Goal: Entertainment & Leisure: Consume media (video, audio)

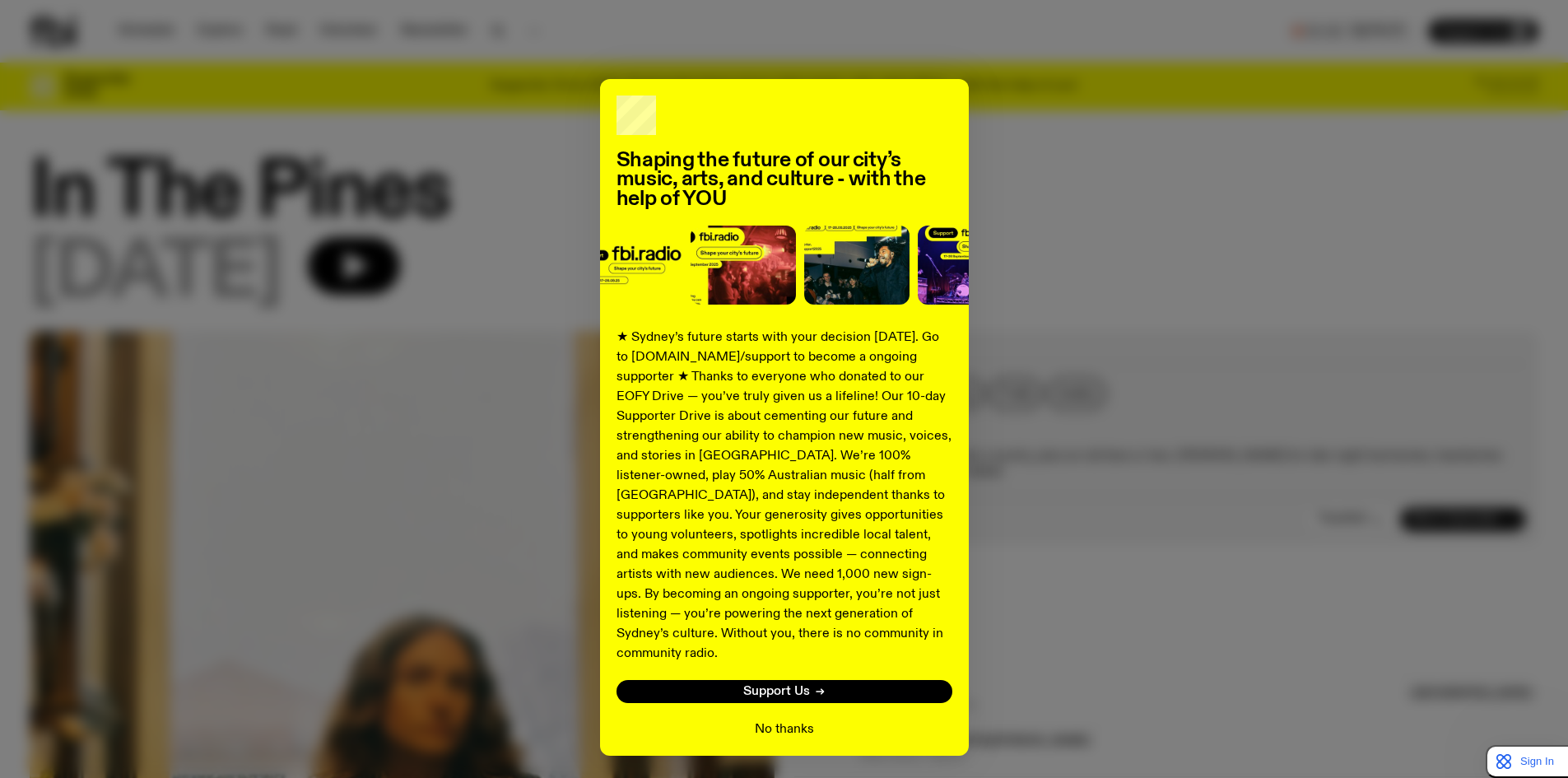
click at [765, 720] on button "No thanks" at bounding box center [784, 729] width 59 height 20
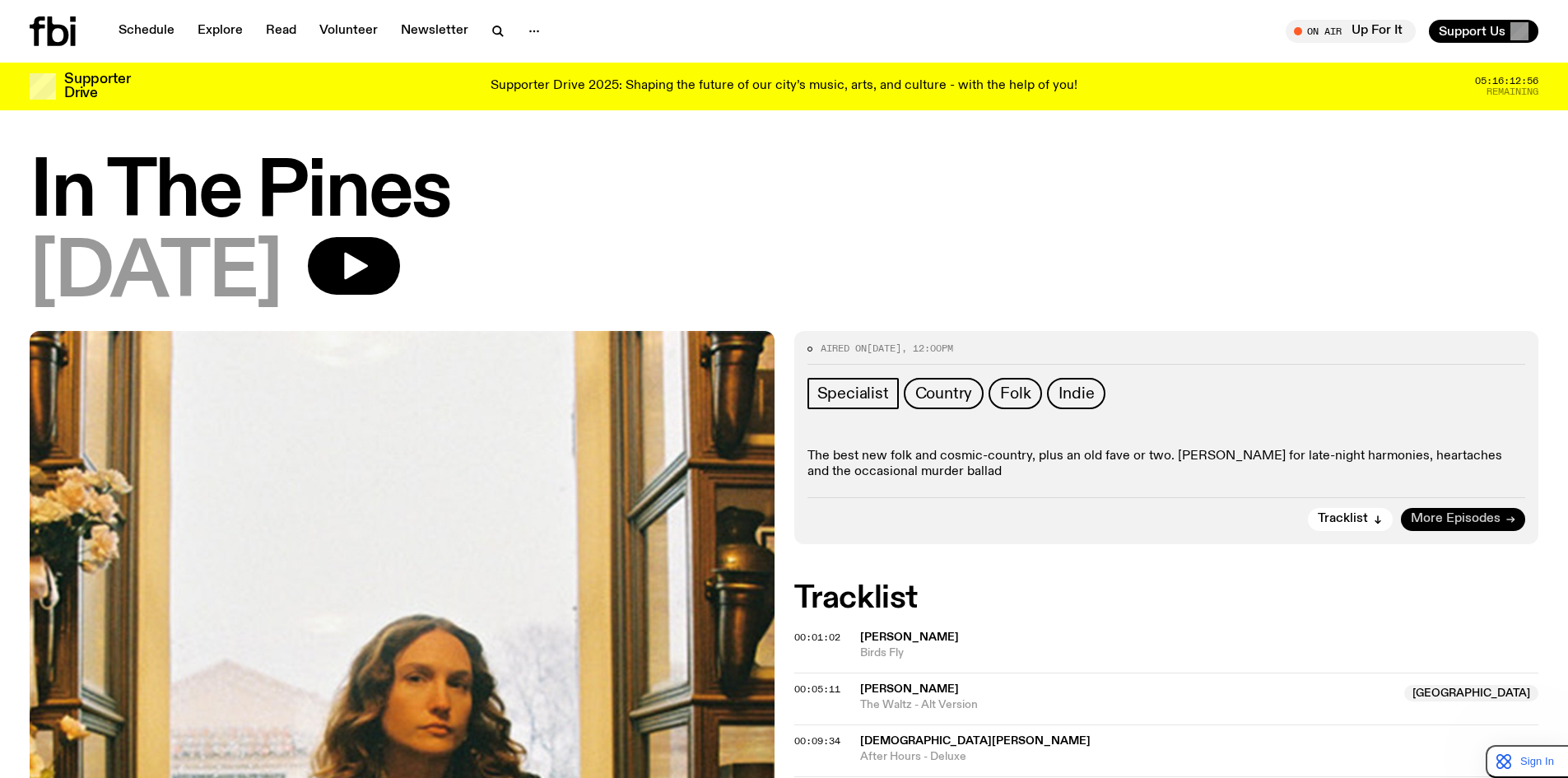
click at [1444, 517] on span "More Episodes" at bounding box center [1455, 519] width 90 height 12
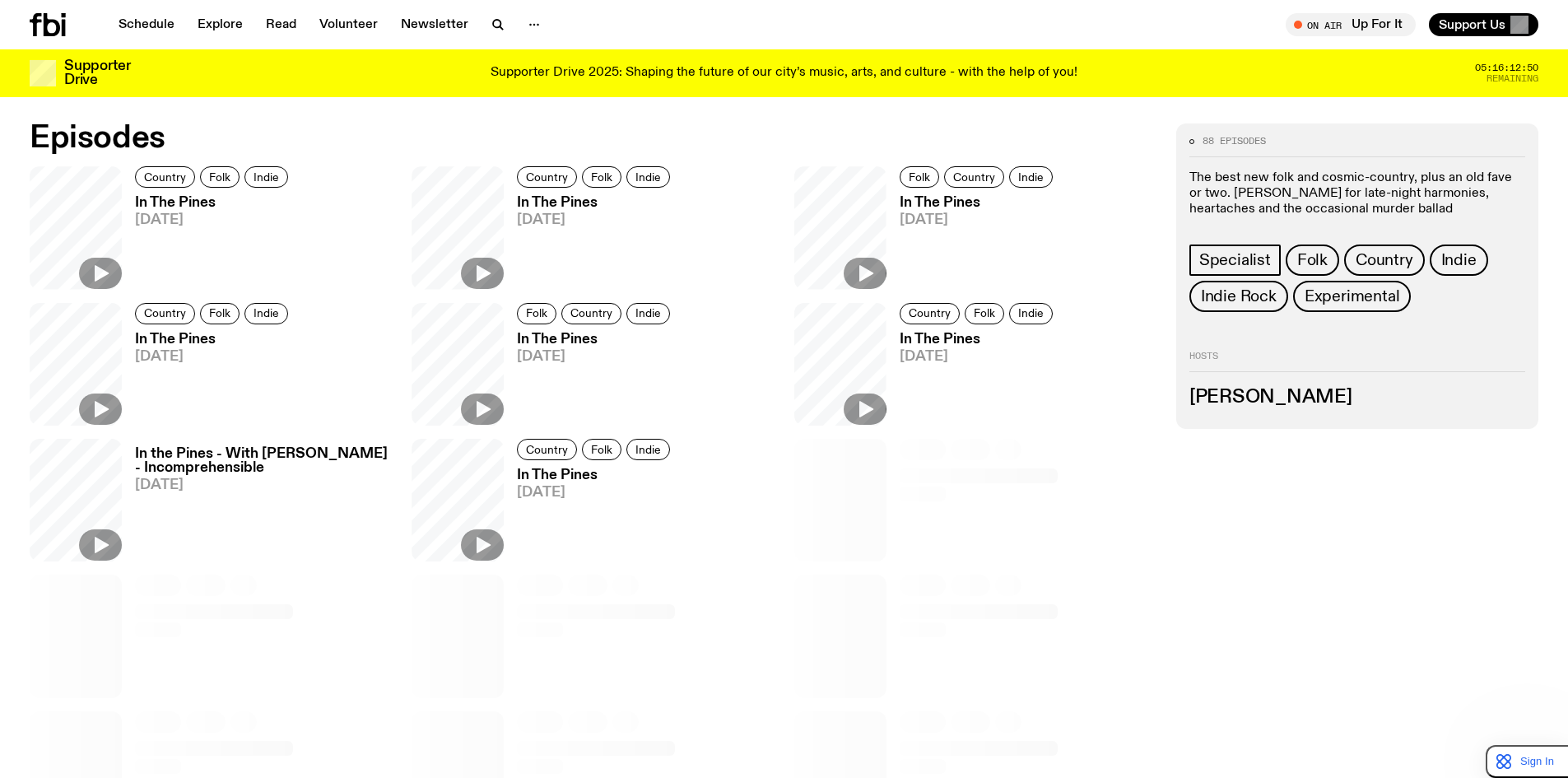
scroll to position [1089, 0]
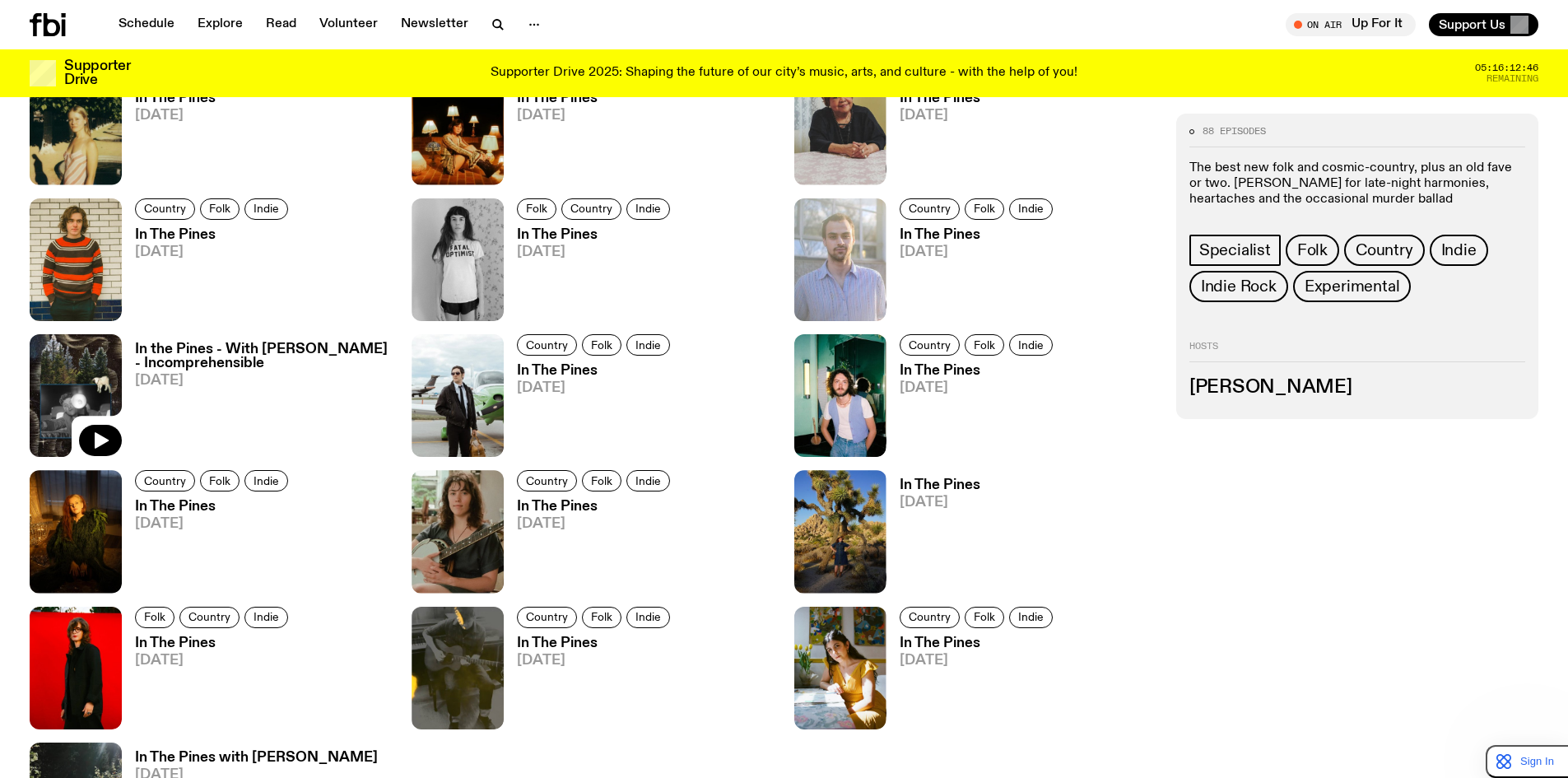
click at [76, 358] on img at bounding box center [76, 395] width 92 height 123
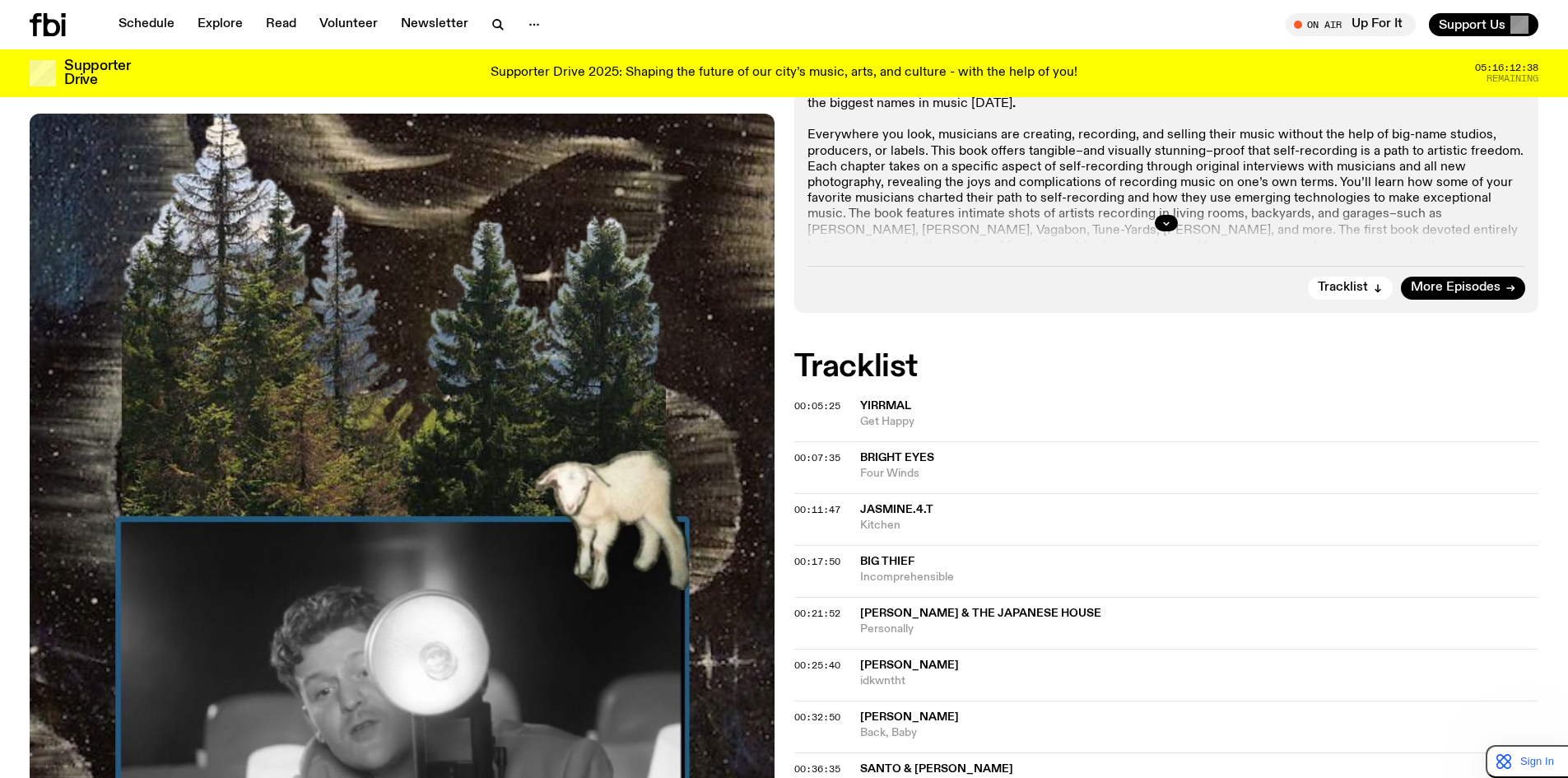
scroll to position [538, 0]
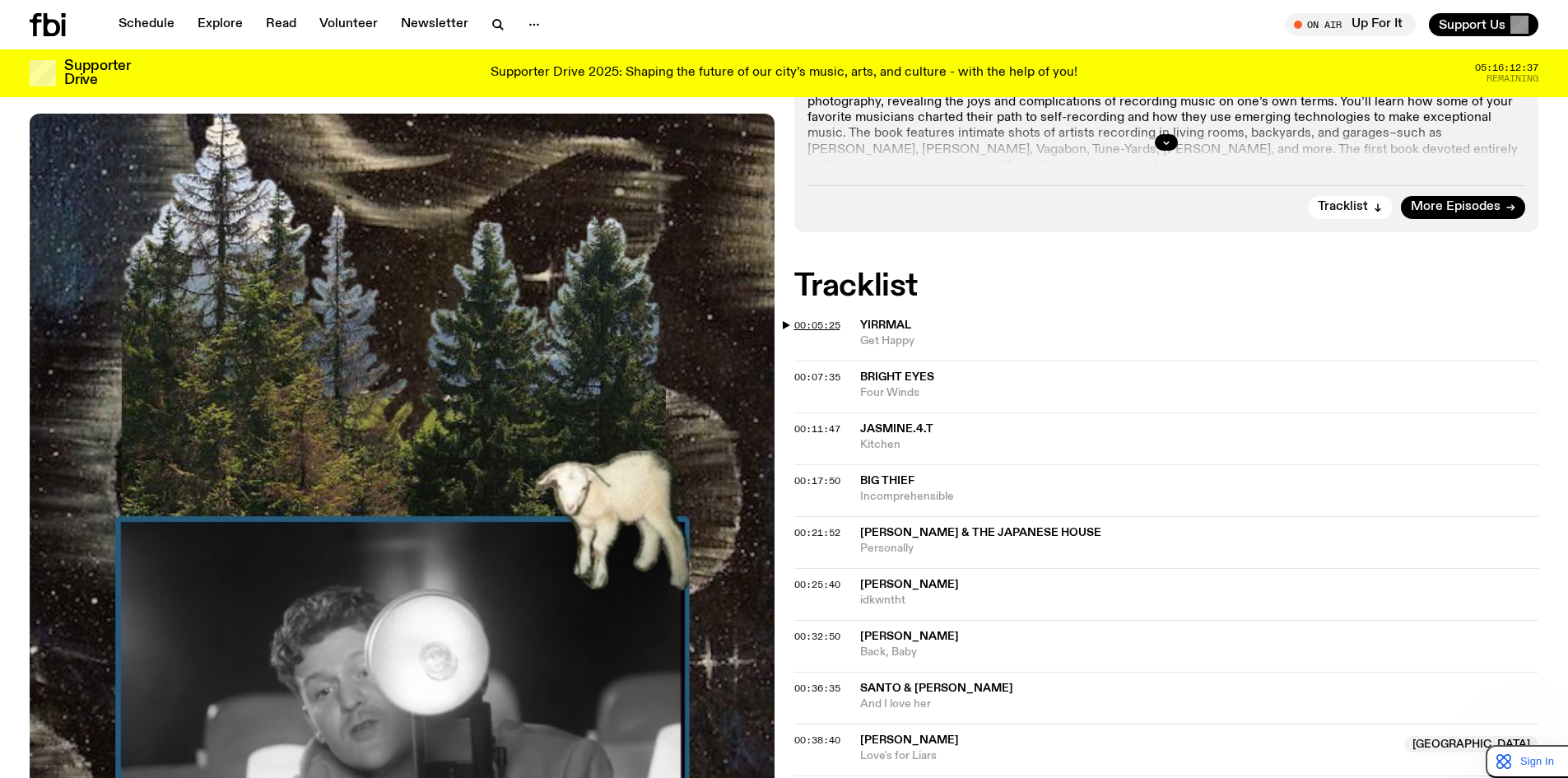
click at [824, 324] on span "00:05:25" at bounding box center [817, 324] width 46 height 13
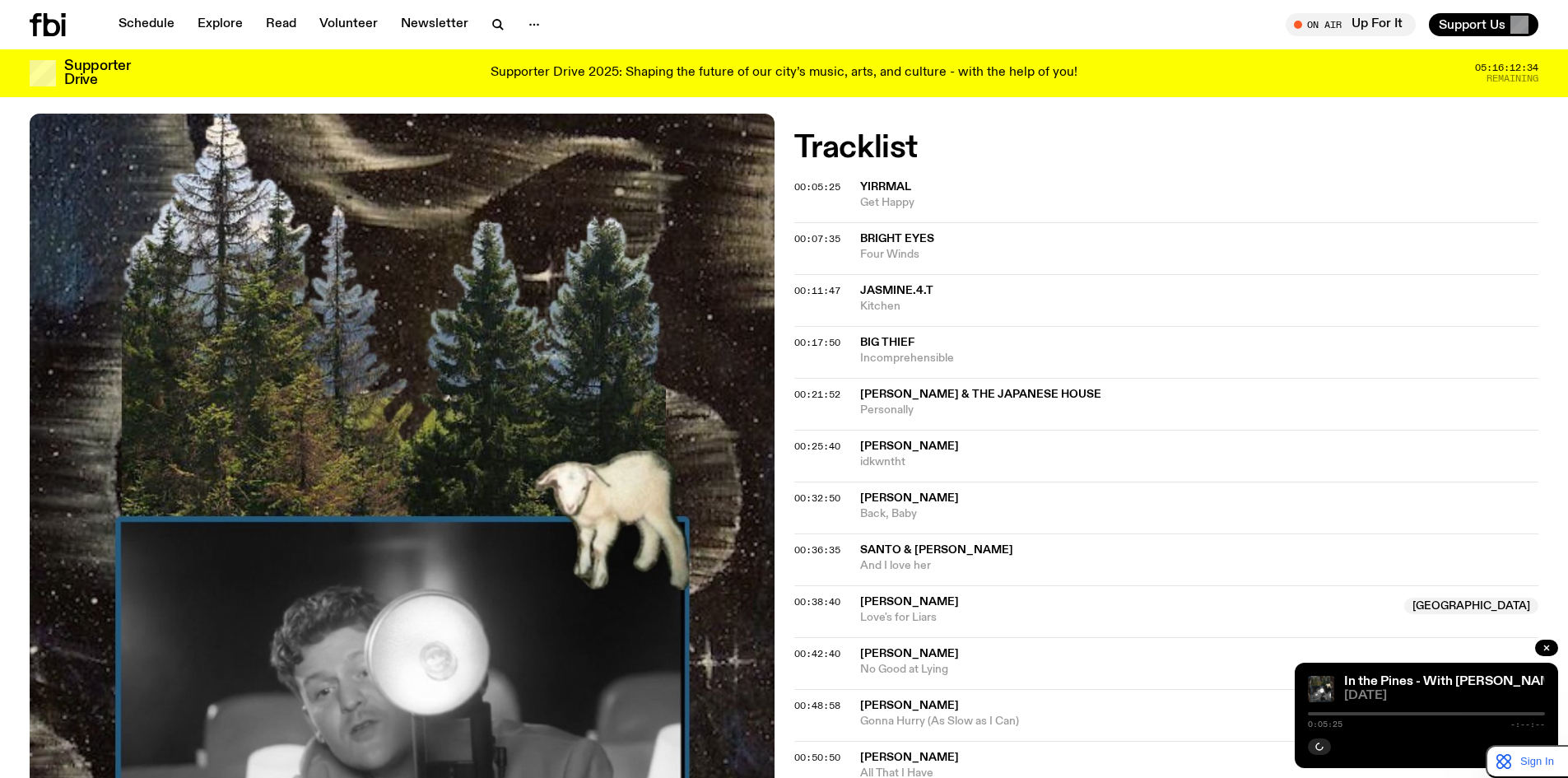
scroll to position [676, 0]
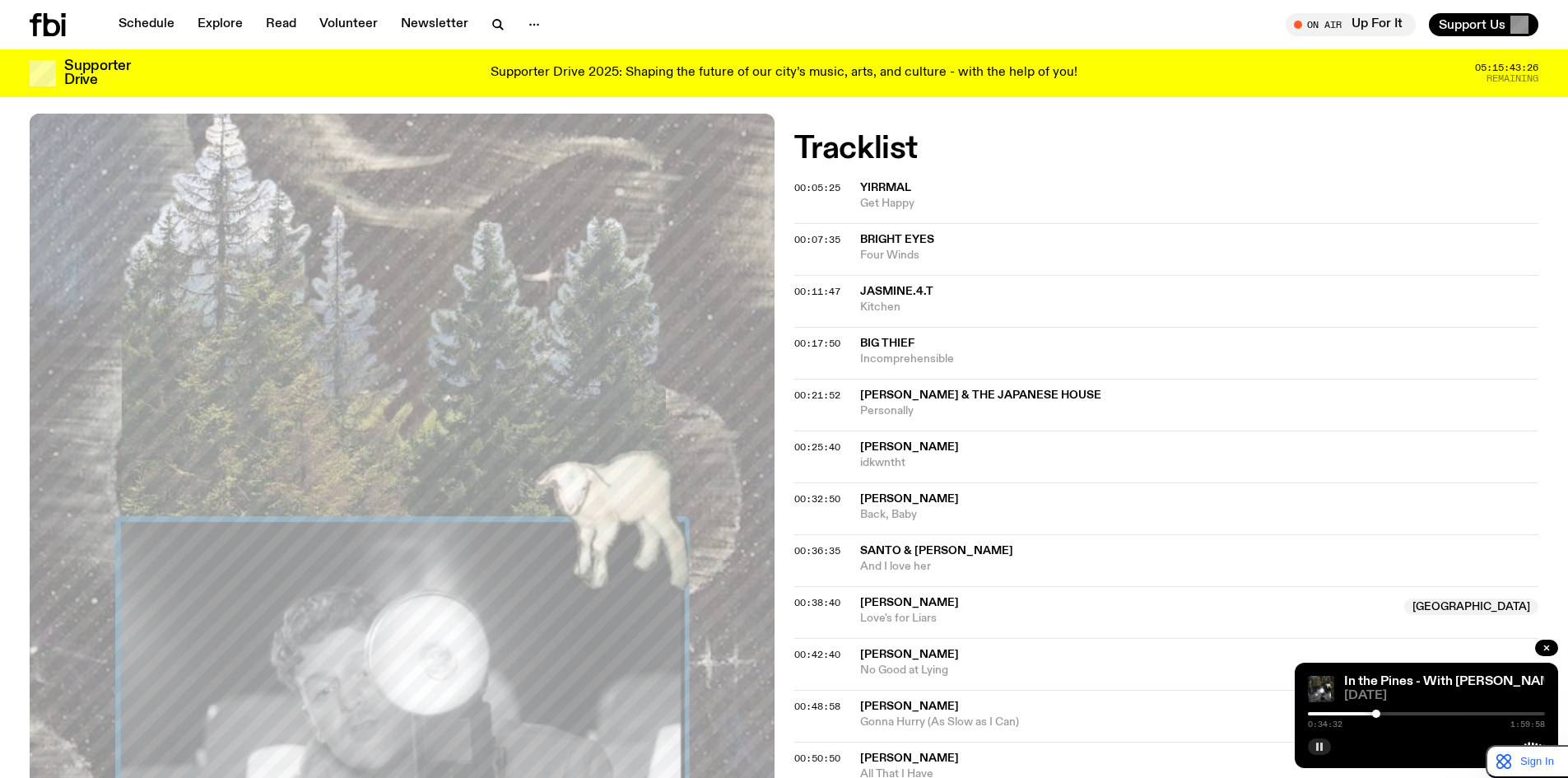
click at [1320, 743] on rect "button" at bounding box center [1321, 746] width 3 height 8
click at [1318, 748] on rect "button" at bounding box center [1318, 746] width 3 height 8
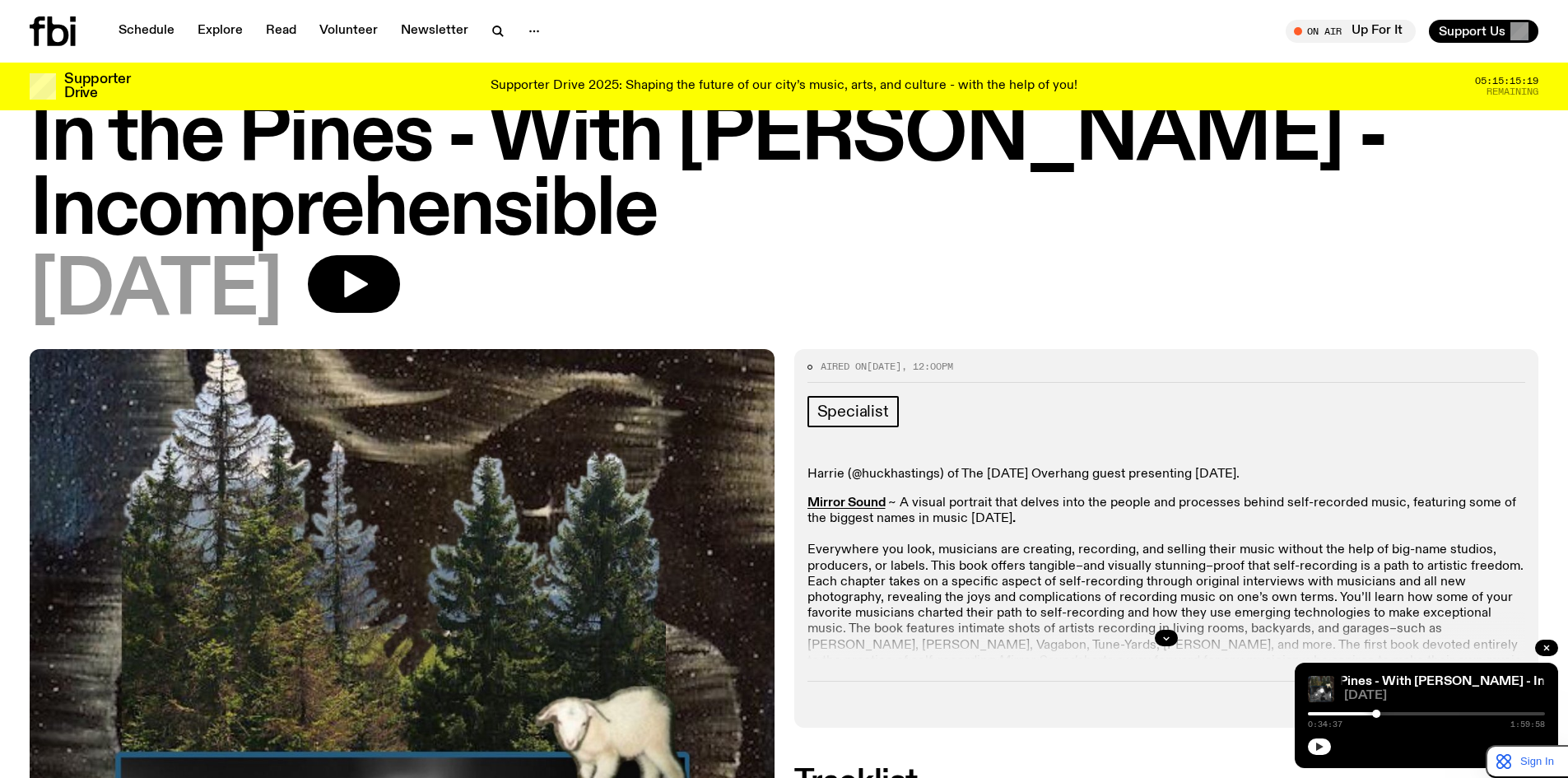
scroll to position [0, 0]
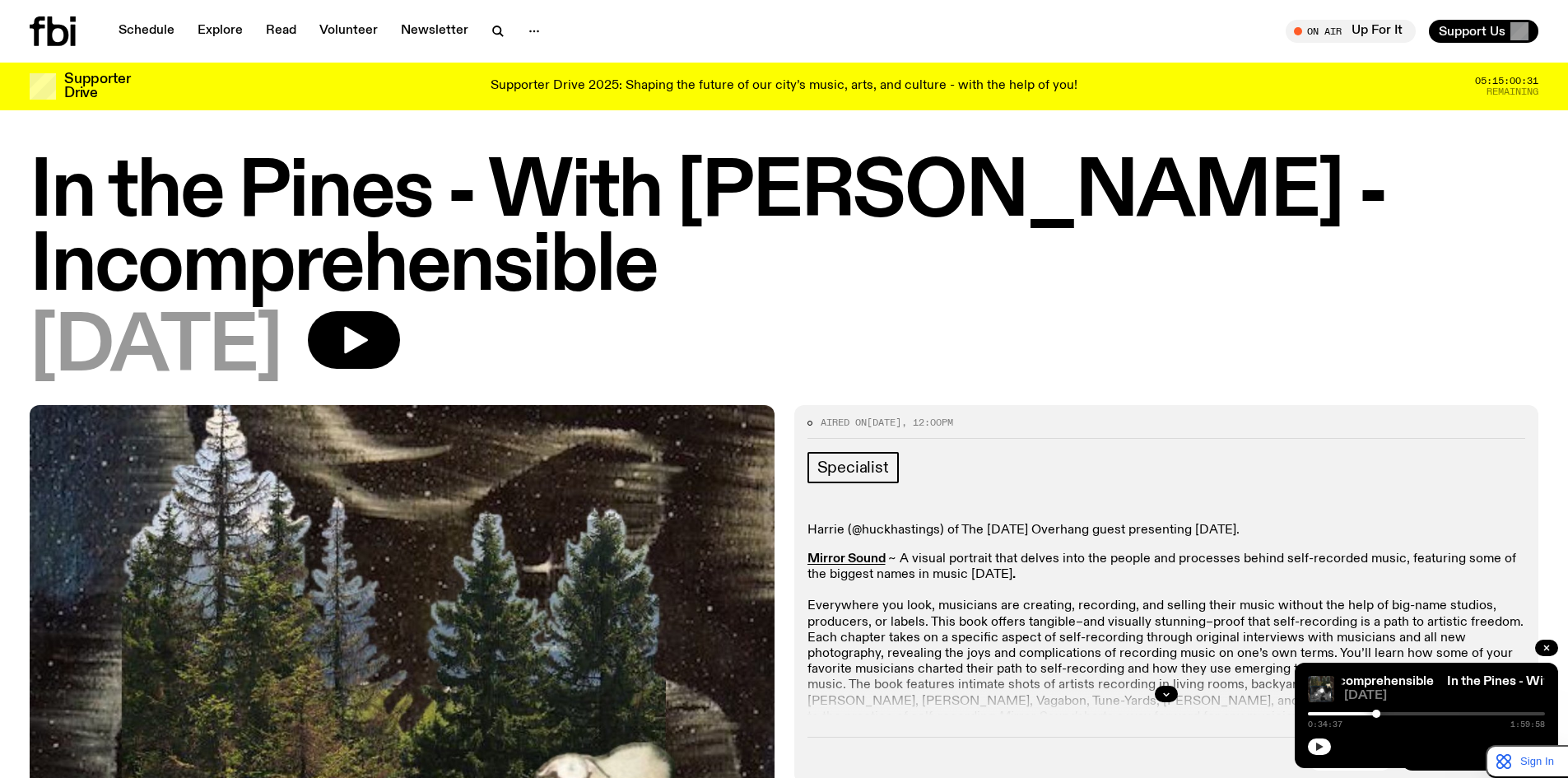
click at [1325, 750] on button "button" at bounding box center [1319, 746] width 23 height 17
